Goal: Navigation & Orientation: Find specific page/section

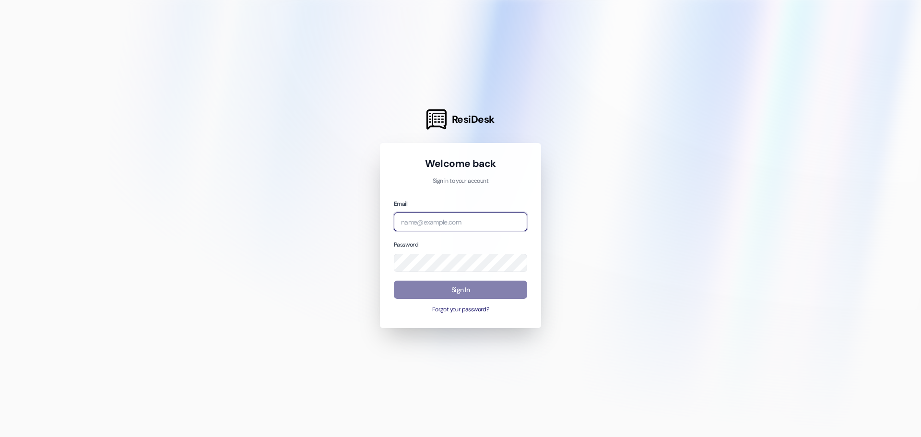
click at [429, 226] on input "email" at bounding box center [460, 222] width 133 height 19
type input "[EMAIL_ADDRESS][DOMAIN_NAME]"
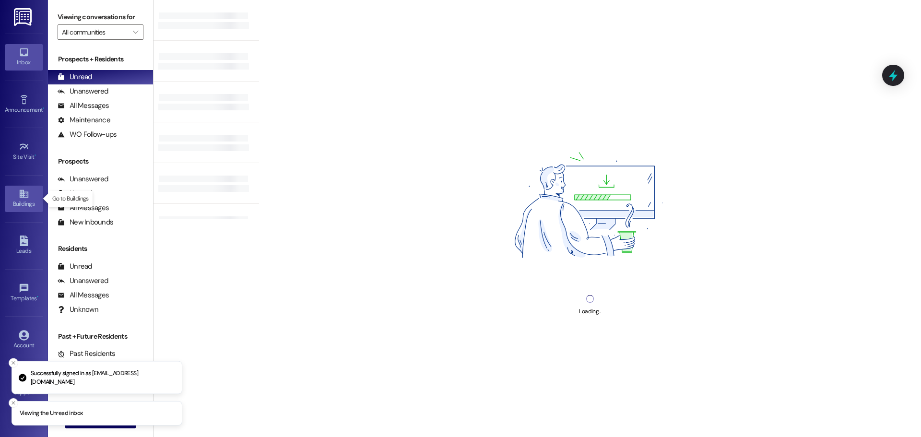
click at [27, 200] on div "Buildings" at bounding box center [24, 204] width 48 height 10
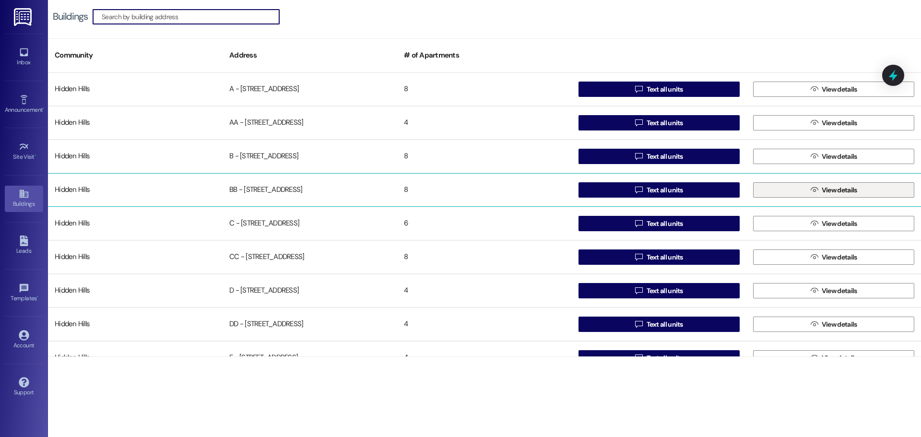
click at [774, 190] on button " View details" at bounding box center [833, 189] width 161 height 15
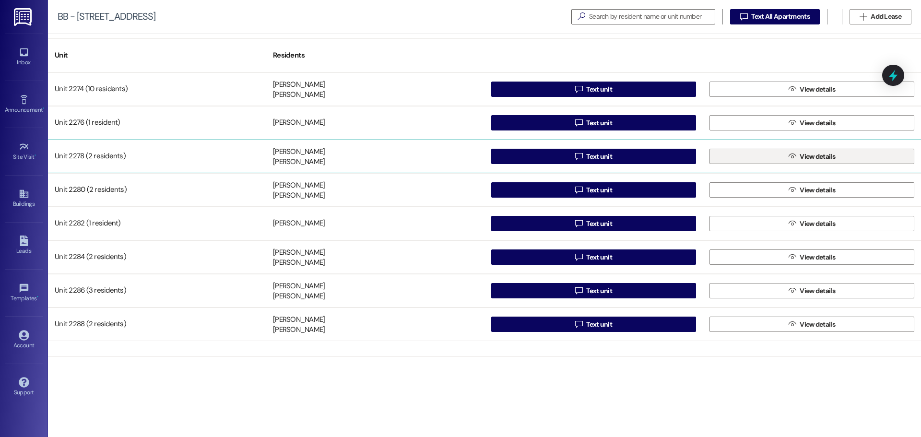
click at [791, 153] on icon "" at bounding box center [792, 157] width 7 height 8
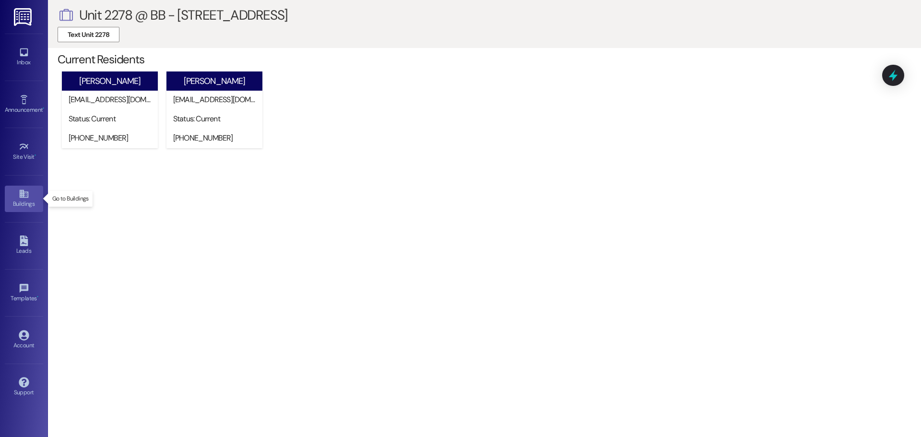
click at [23, 201] on div "Buildings" at bounding box center [24, 204] width 48 height 10
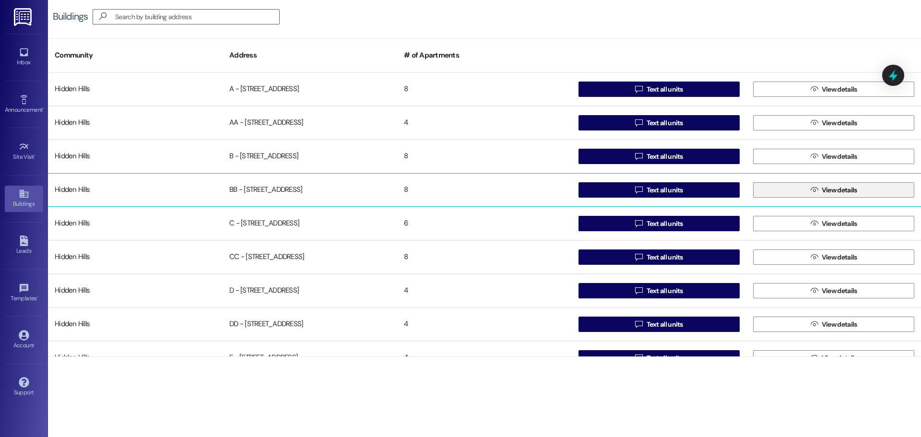
click at [766, 190] on button " View details" at bounding box center [833, 189] width 161 height 15
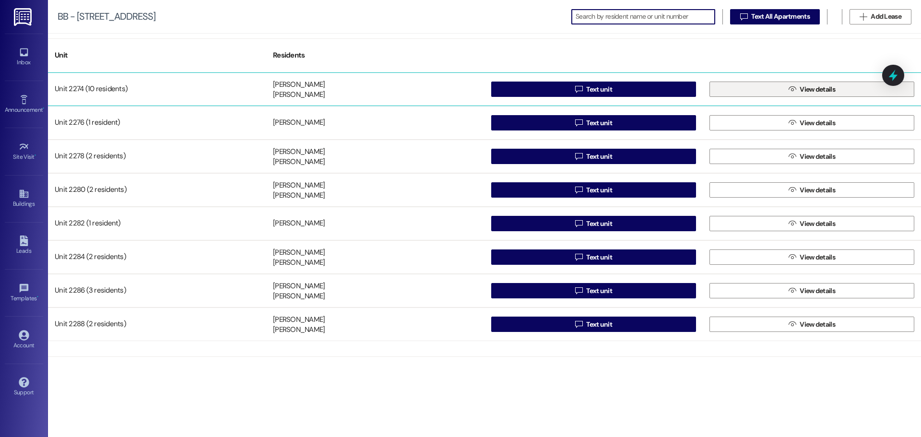
click at [746, 89] on button " View details" at bounding box center [812, 89] width 205 height 15
